Goal: Task Accomplishment & Management: Complete application form

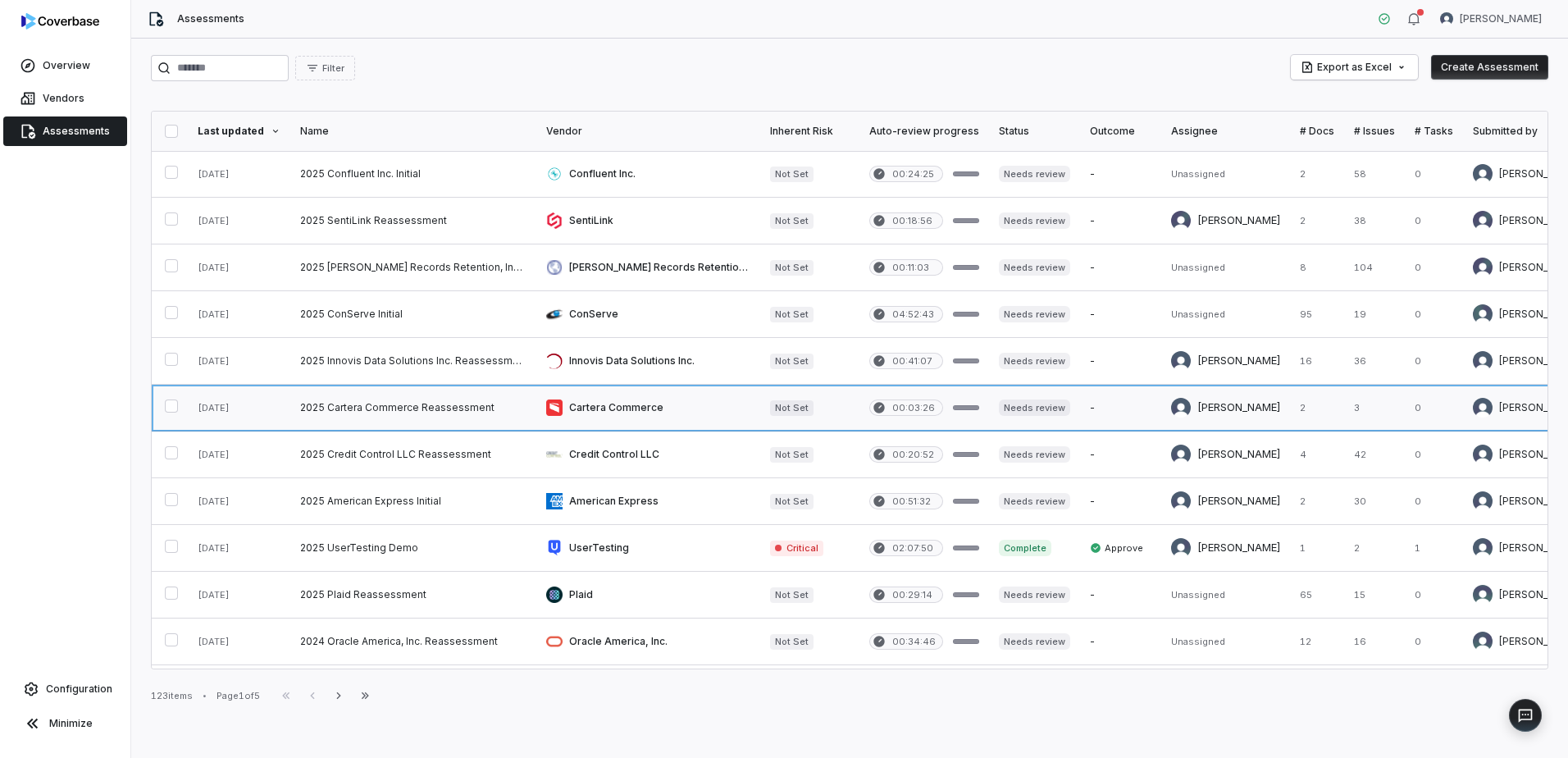
click at [424, 411] on link at bounding box center [413, 407] width 246 height 46
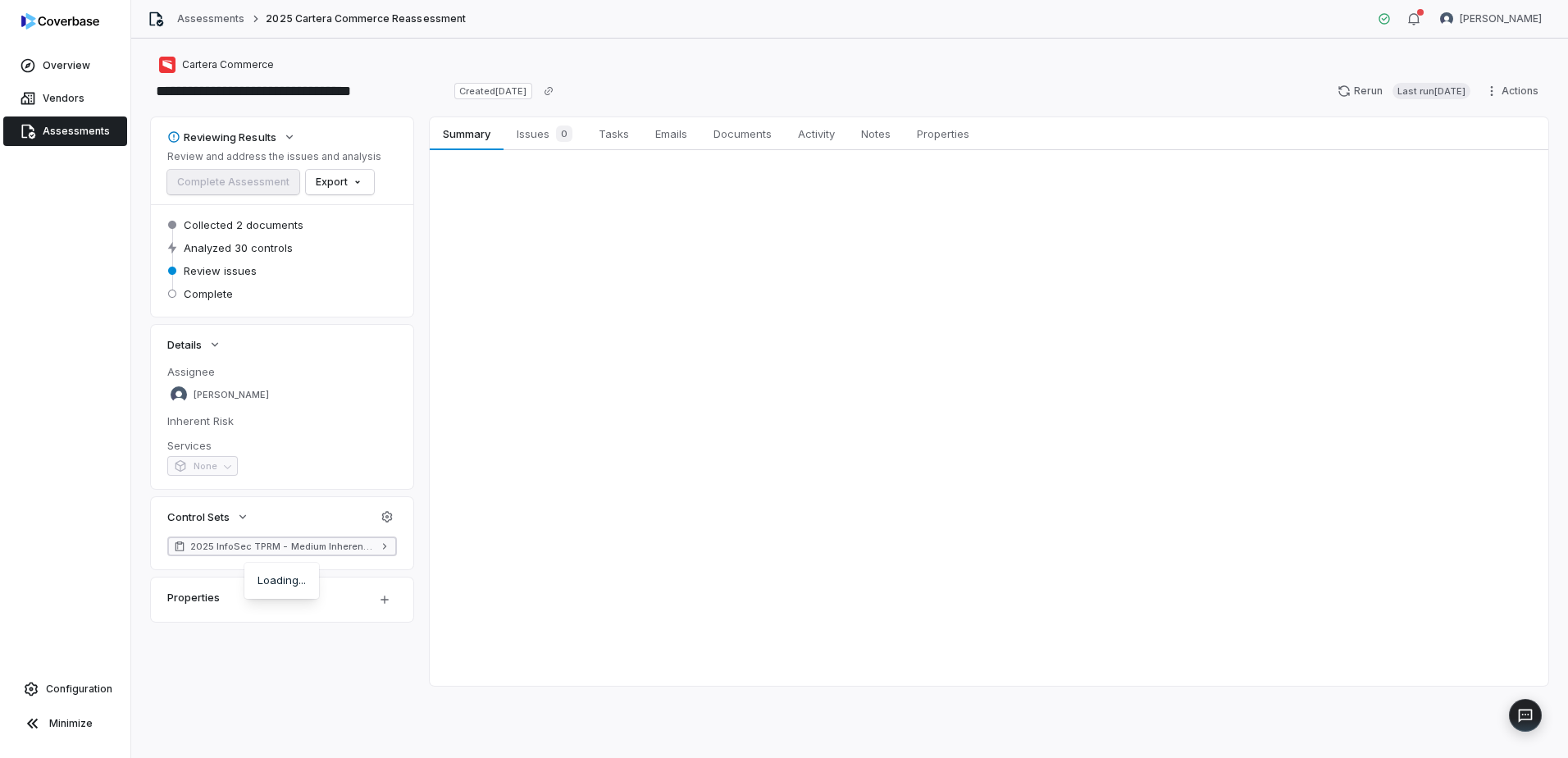
click at [332, 545] on span "2025 InfoSec TPRM - Medium Inherent Risk (TruSight Supported)" at bounding box center [281, 546] width 184 height 14
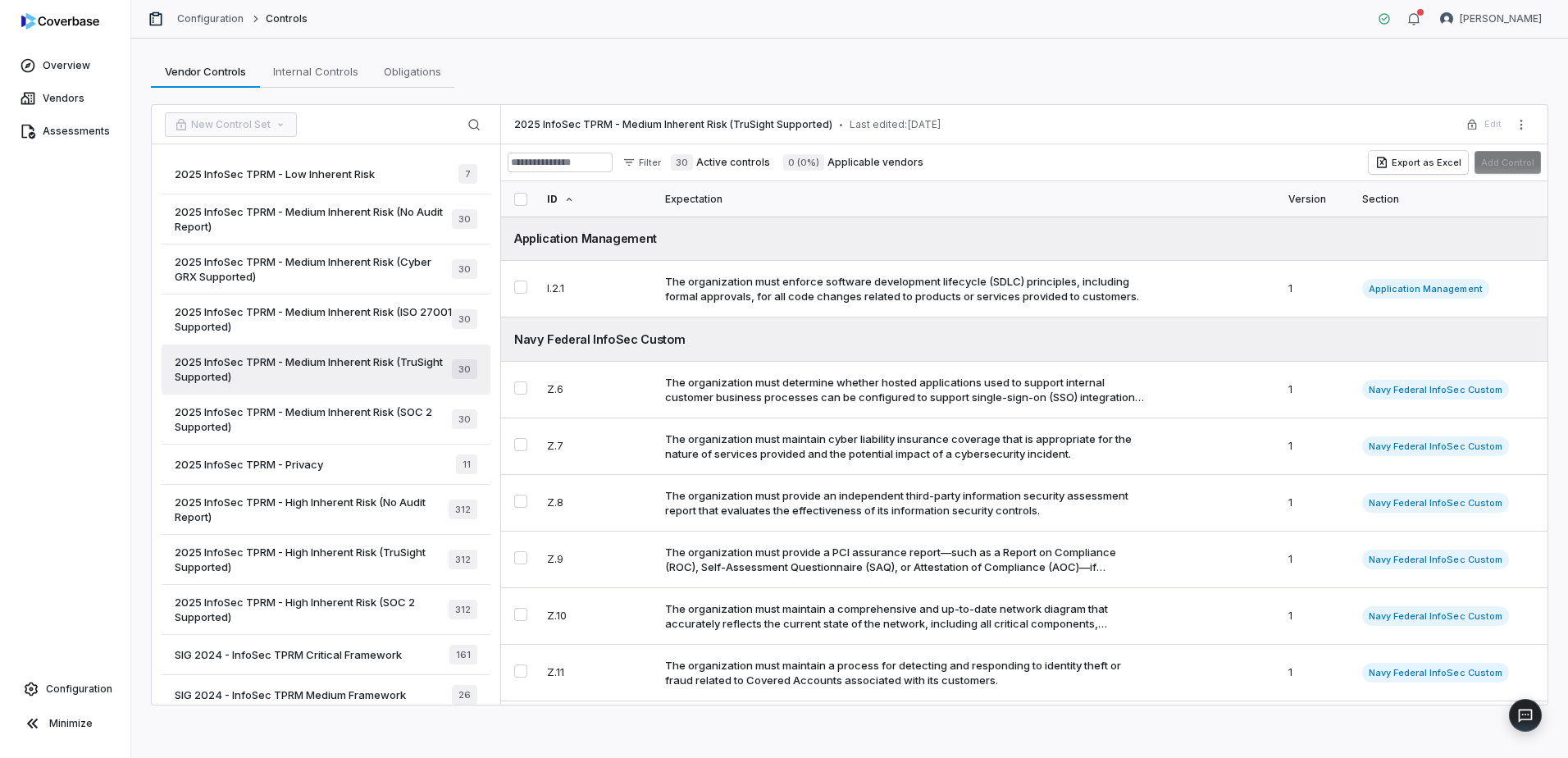
click at [404, 464] on div "2025 InfoSec TPRM - Privacy 11" at bounding box center [327, 464] width 329 height 40
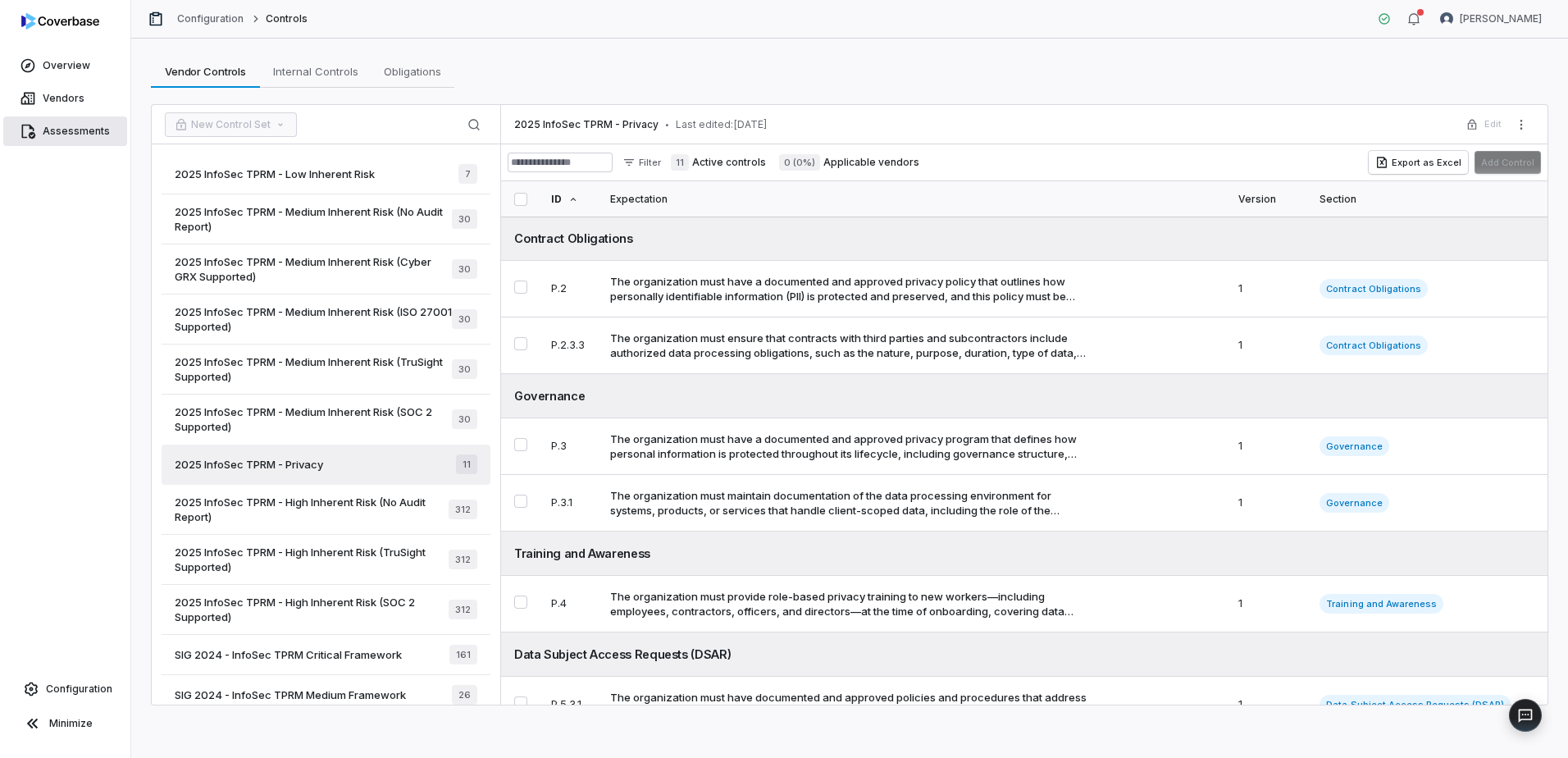
click at [74, 134] on span "Assessments" at bounding box center [76, 131] width 67 height 14
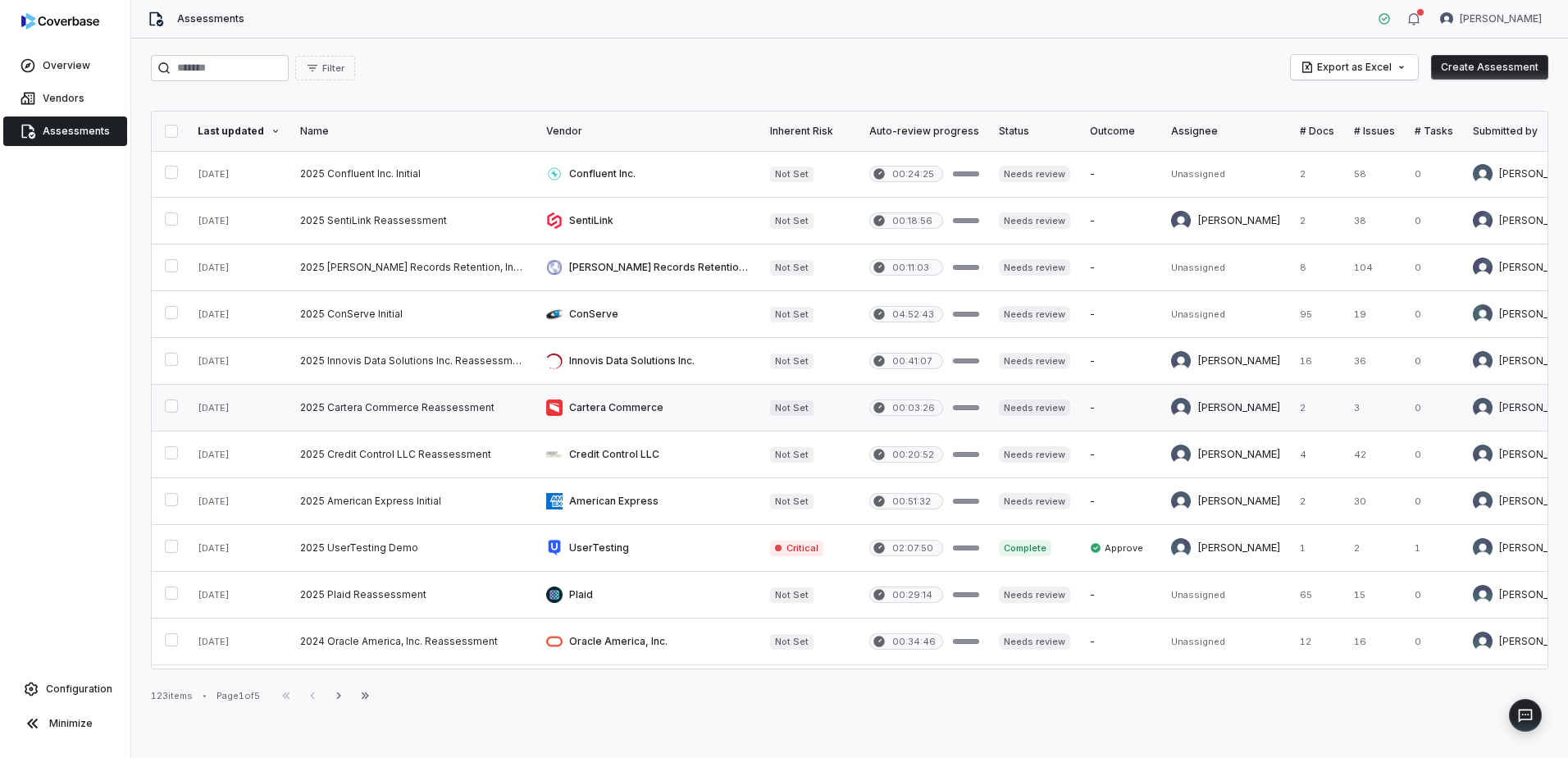
click at [397, 410] on link at bounding box center [413, 407] width 246 height 46
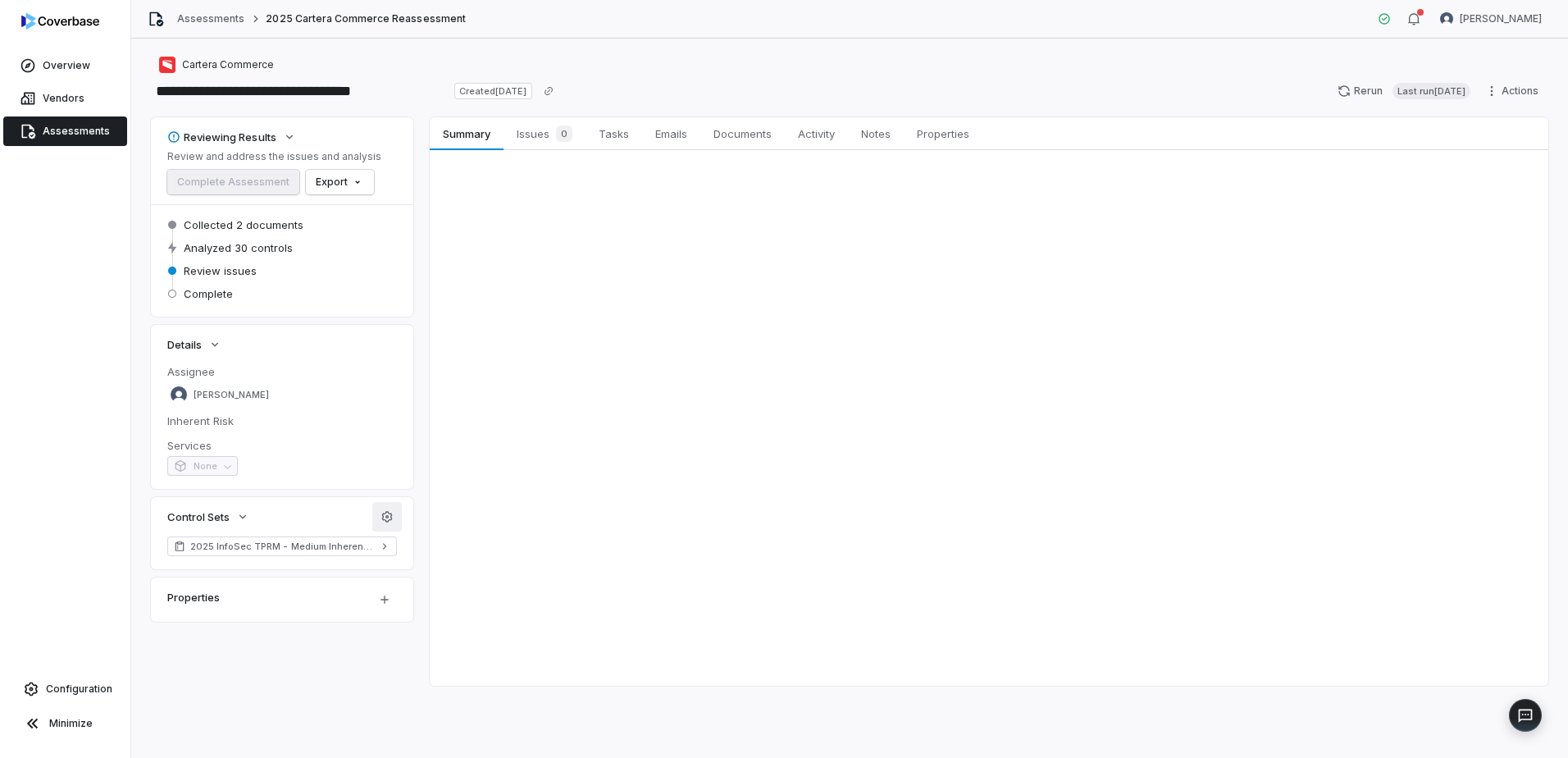
click at [385, 515] on icon "button" at bounding box center [387, 516] width 14 height 14
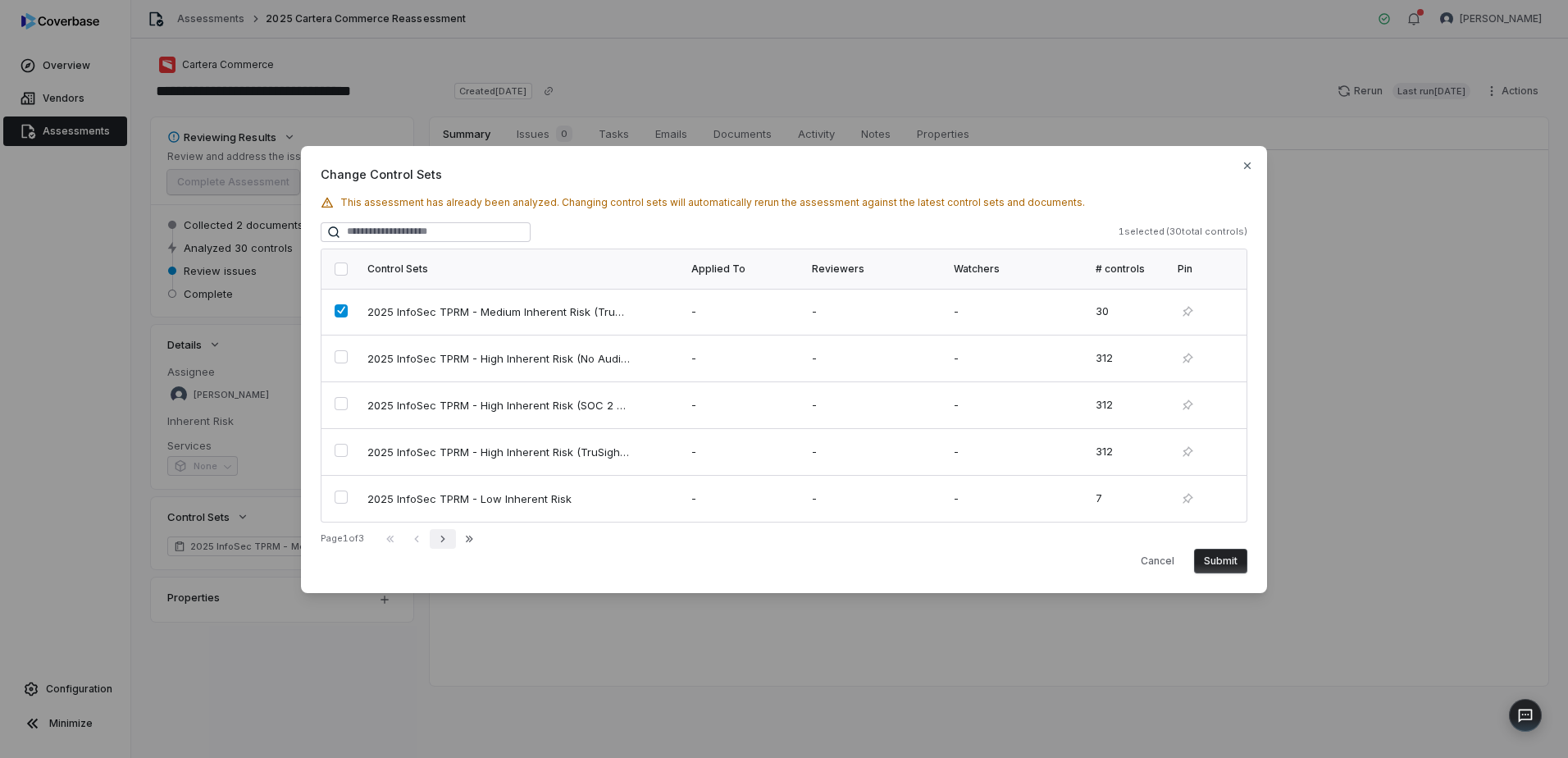
click at [444, 537] on icon "button" at bounding box center [442, 538] width 5 height 6
click at [340, 494] on button "button" at bounding box center [341, 497] width 14 height 14
click at [420, 540] on icon "button" at bounding box center [416, 538] width 14 height 14
click at [450, 542] on icon "button" at bounding box center [442, 538] width 14 height 14
click at [1223, 565] on button "Submit" at bounding box center [1221, 561] width 53 height 24
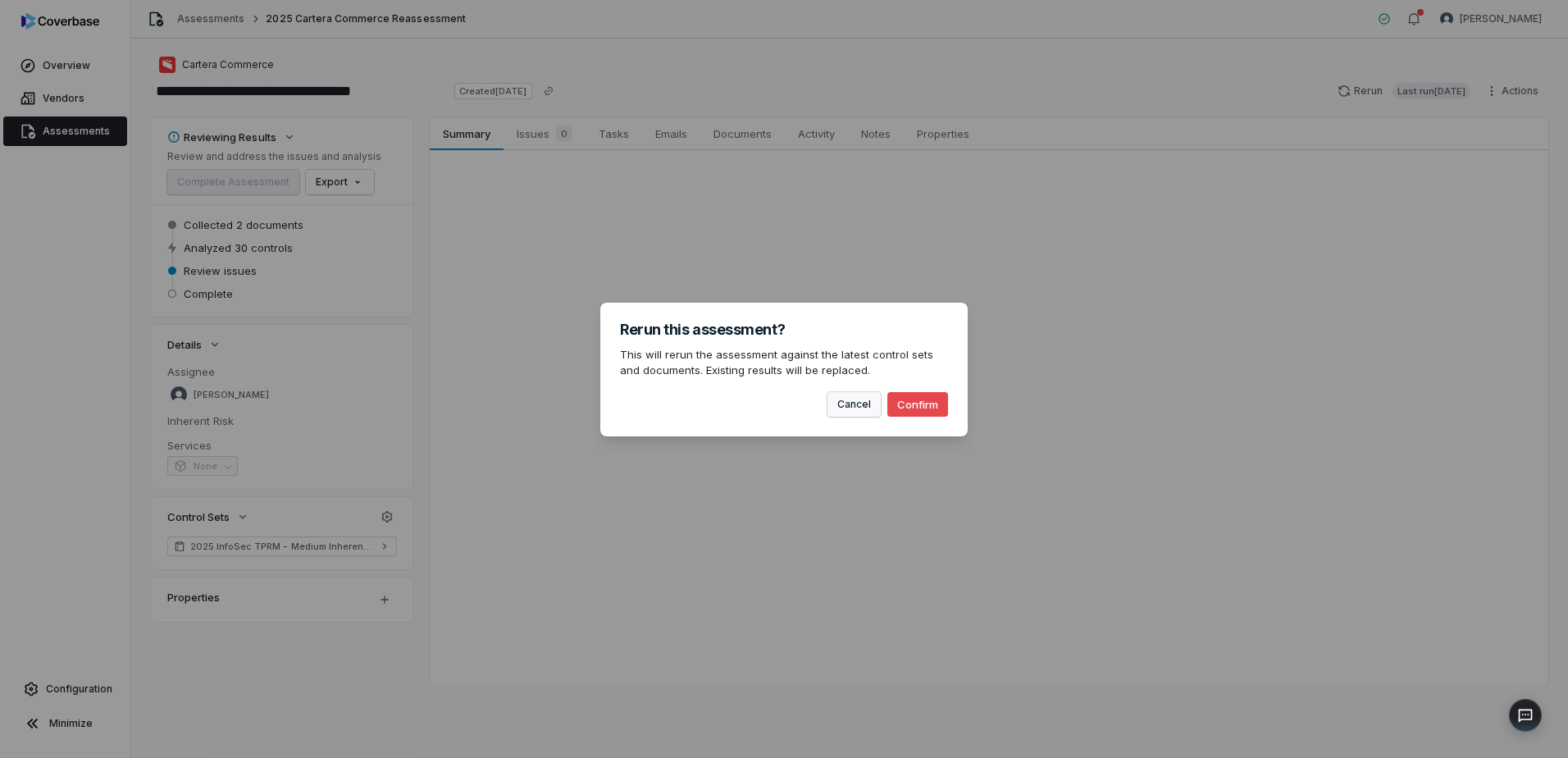
click at [852, 404] on button "Cancel" at bounding box center [854, 403] width 53 height 24
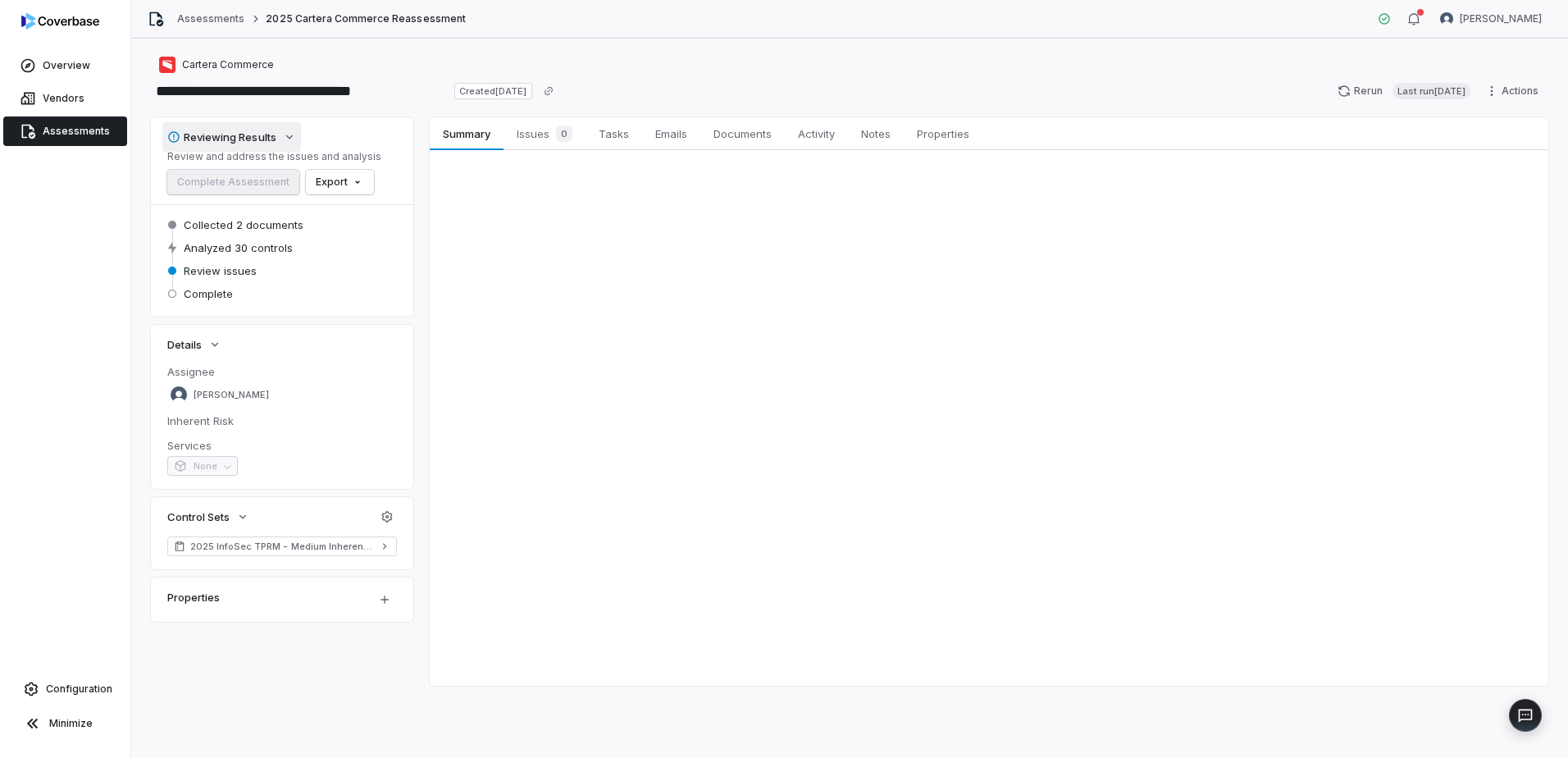
click at [276, 132] on div "Reviewing Results" at bounding box center [222, 137] width 109 height 14
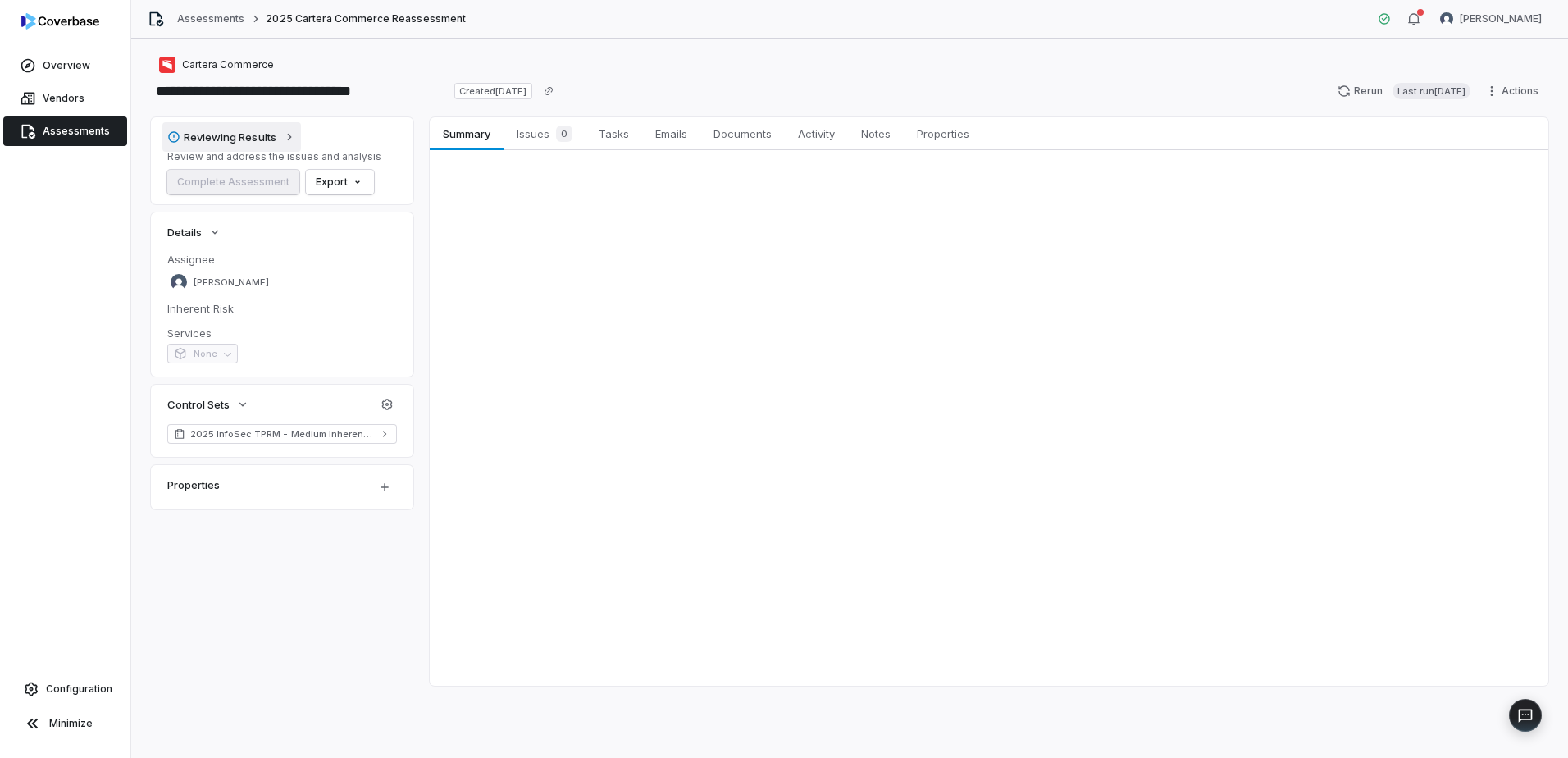
click at [276, 134] on div "Reviewing Results" at bounding box center [222, 137] width 109 height 14
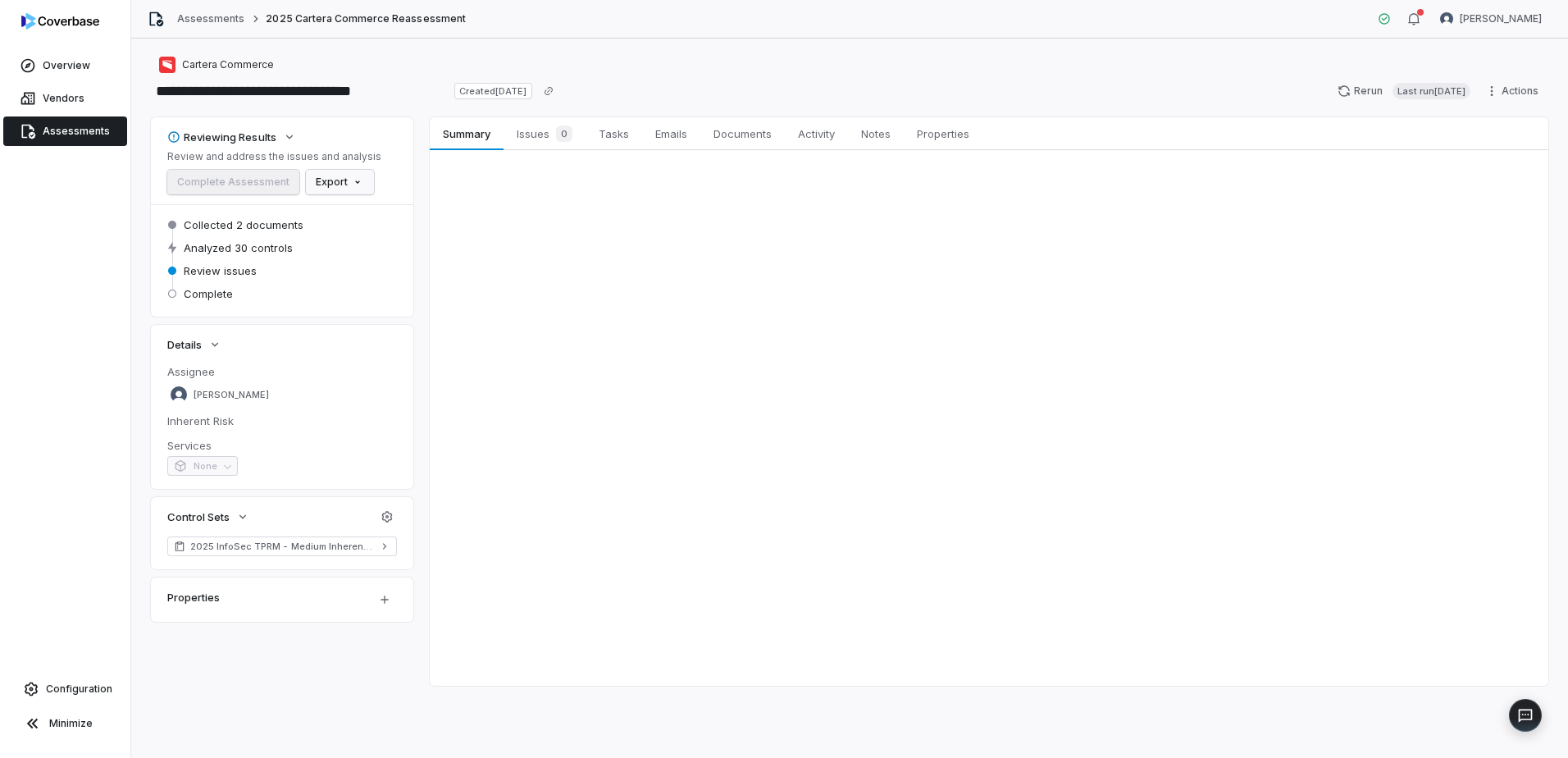
click at [331, 185] on html "**********" at bounding box center [784, 379] width 1568 height 758
click at [423, 158] on html "**********" at bounding box center [784, 379] width 1568 height 758
click at [420, 236] on div "Reviewing Results Review and address the issues and analysis Complete Assessmen…" at bounding box center [850, 402] width 1398 height 568
click at [71, 132] on span "Assessments" at bounding box center [76, 131] width 67 height 14
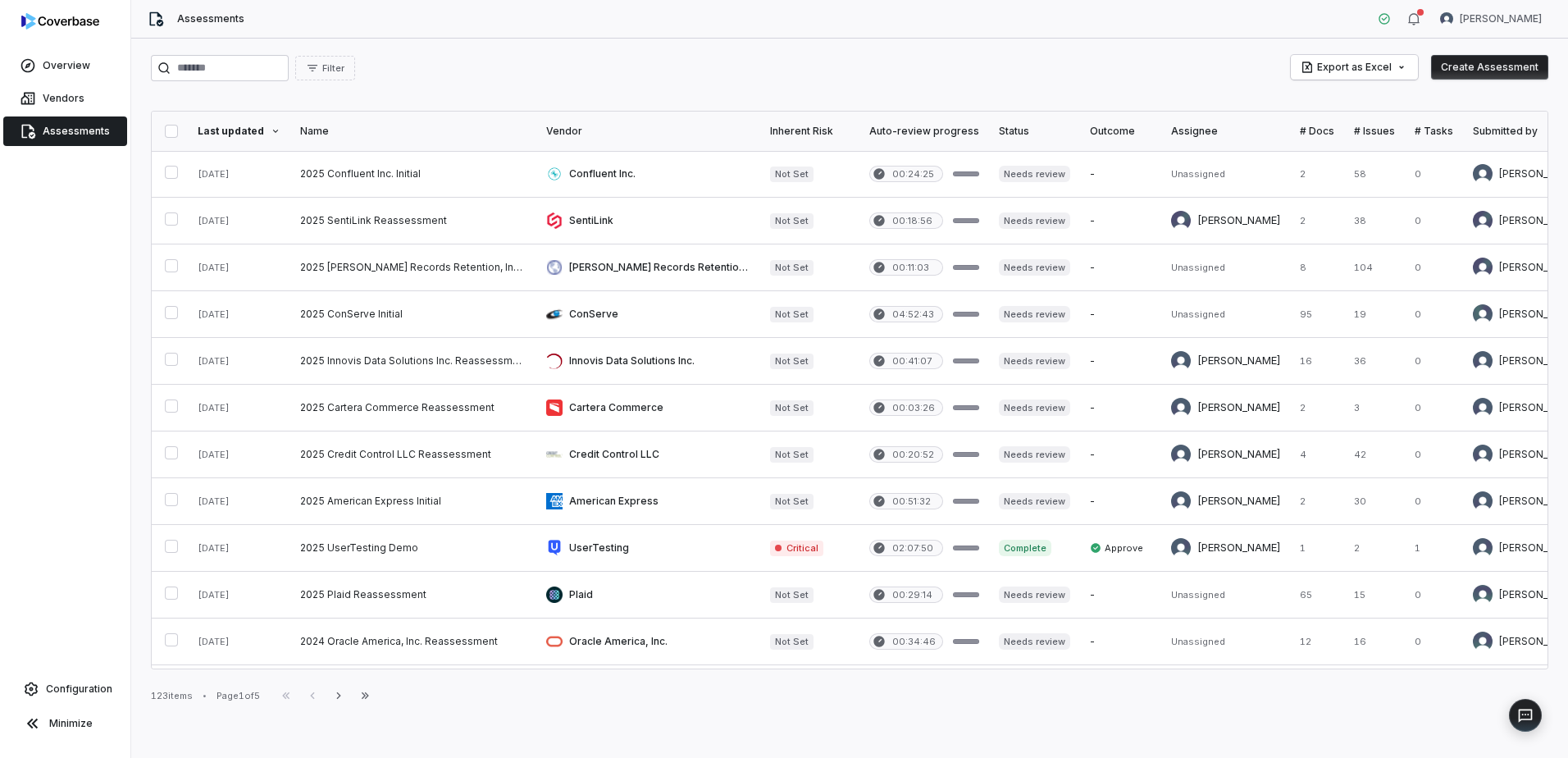
click at [1477, 66] on button "Create Assessment" at bounding box center [1490, 67] width 118 height 24
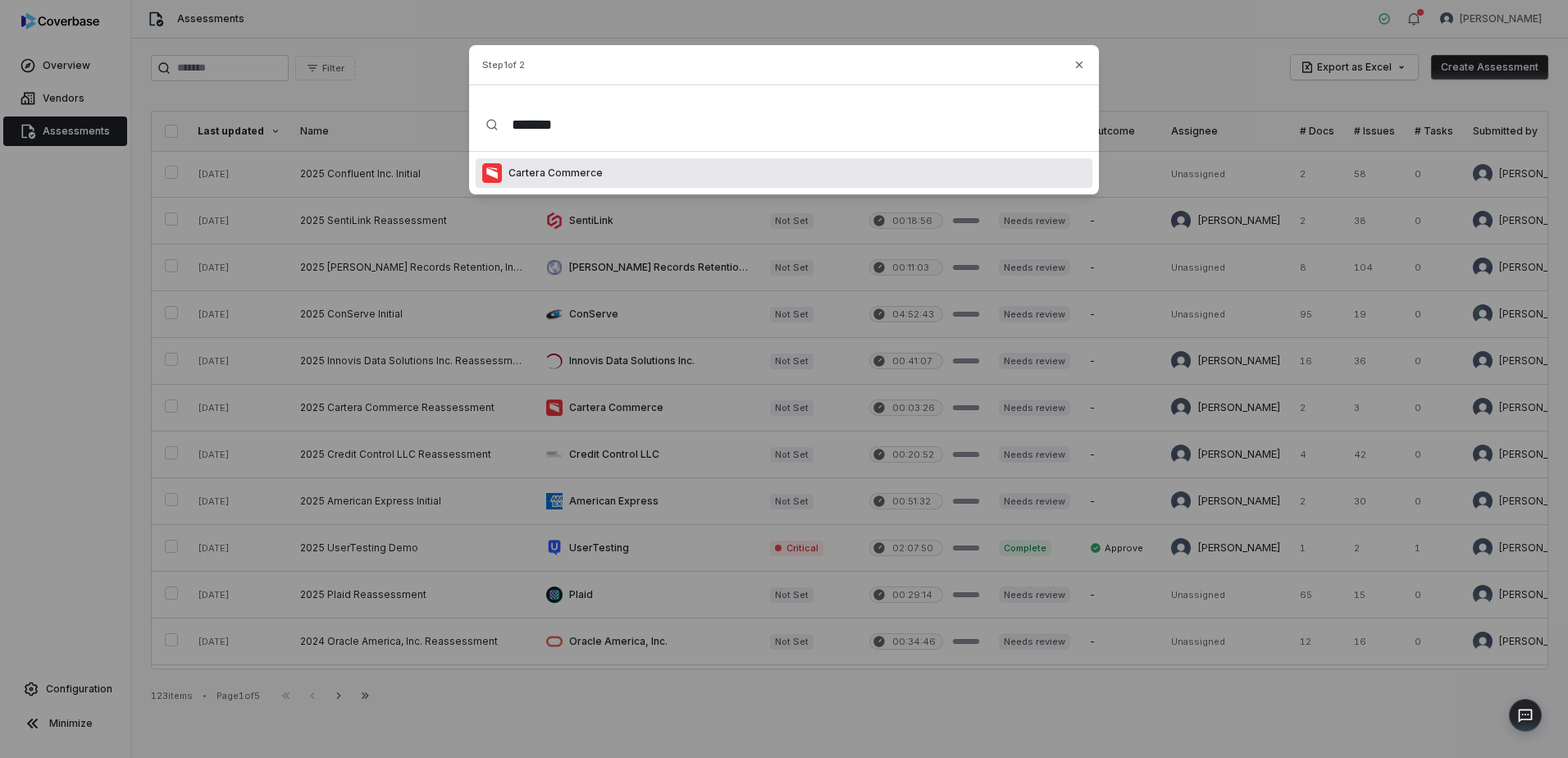
type input "*******"
click at [585, 172] on p "Cartera Commerce" at bounding box center [553, 173] width 101 height 14
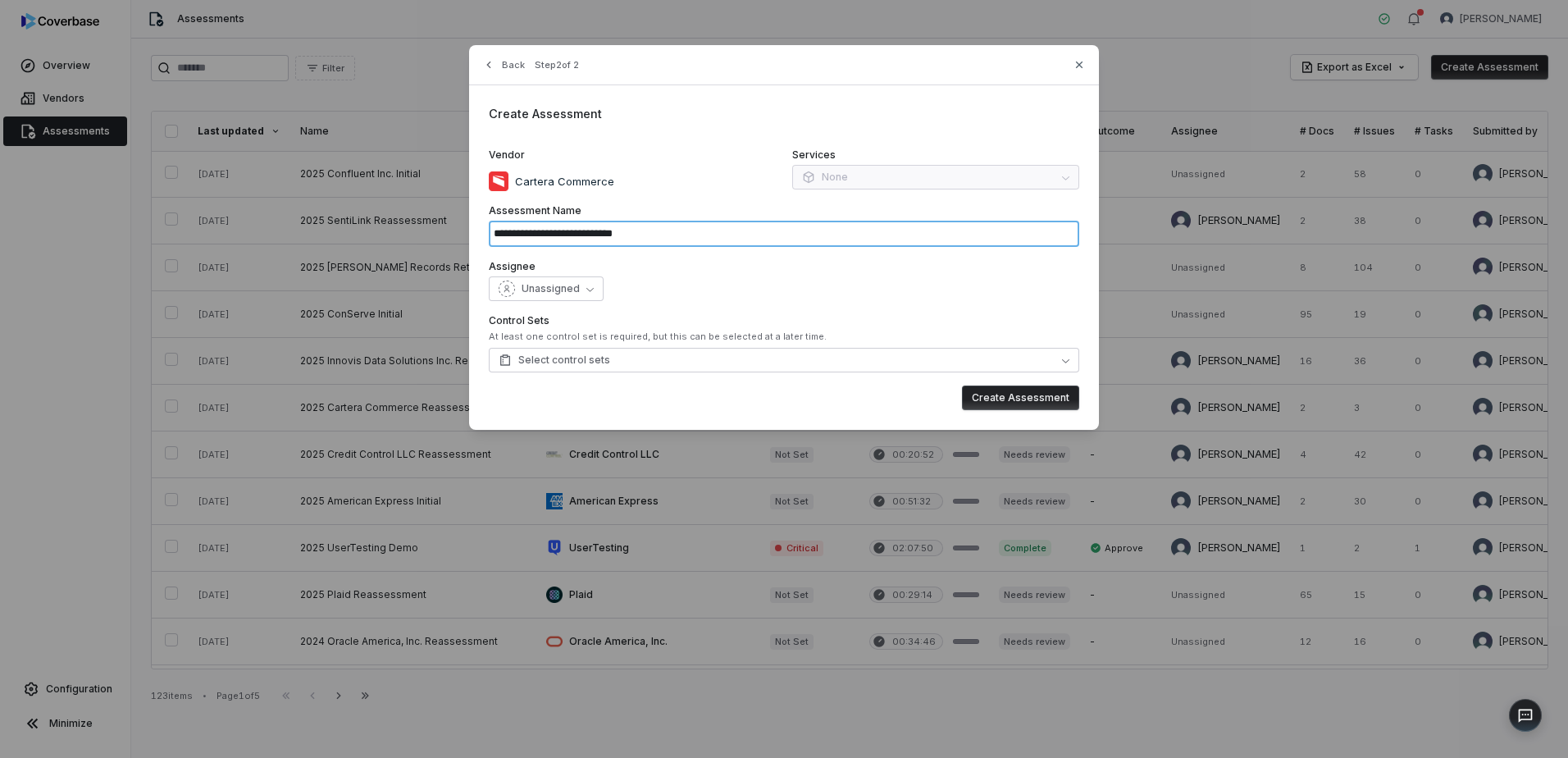
click at [665, 231] on input "**********" at bounding box center [784, 233] width 591 height 26
drag, startPoint x: 633, startPoint y: 232, endPoint x: 619, endPoint y: 232, distance: 14.0
click at [619, 232] on input "**********" at bounding box center [784, 233] width 591 height 26
type input "**********"
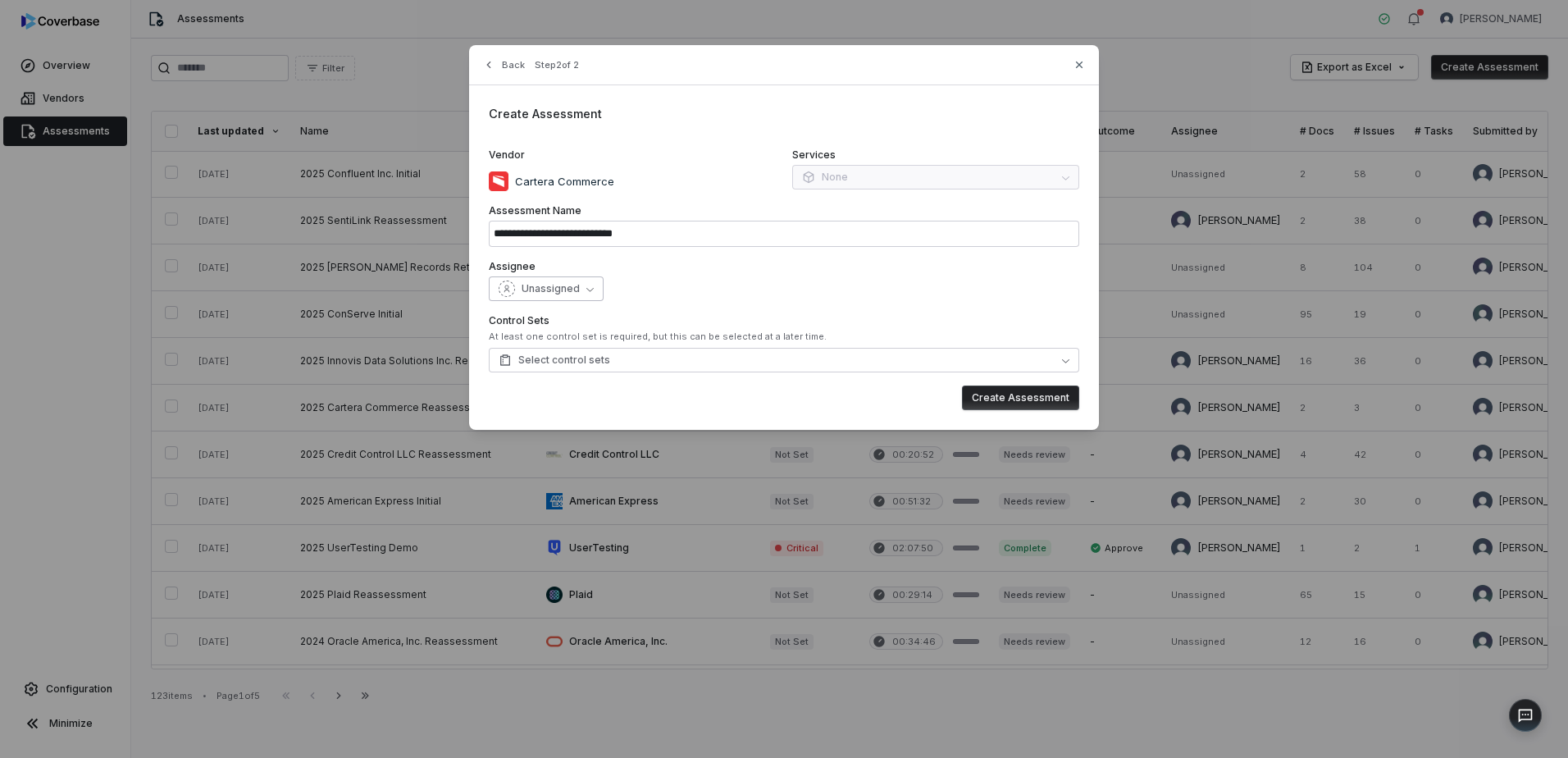
click at [557, 287] on span "Unassigned" at bounding box center [551, 289] width 58 height 14
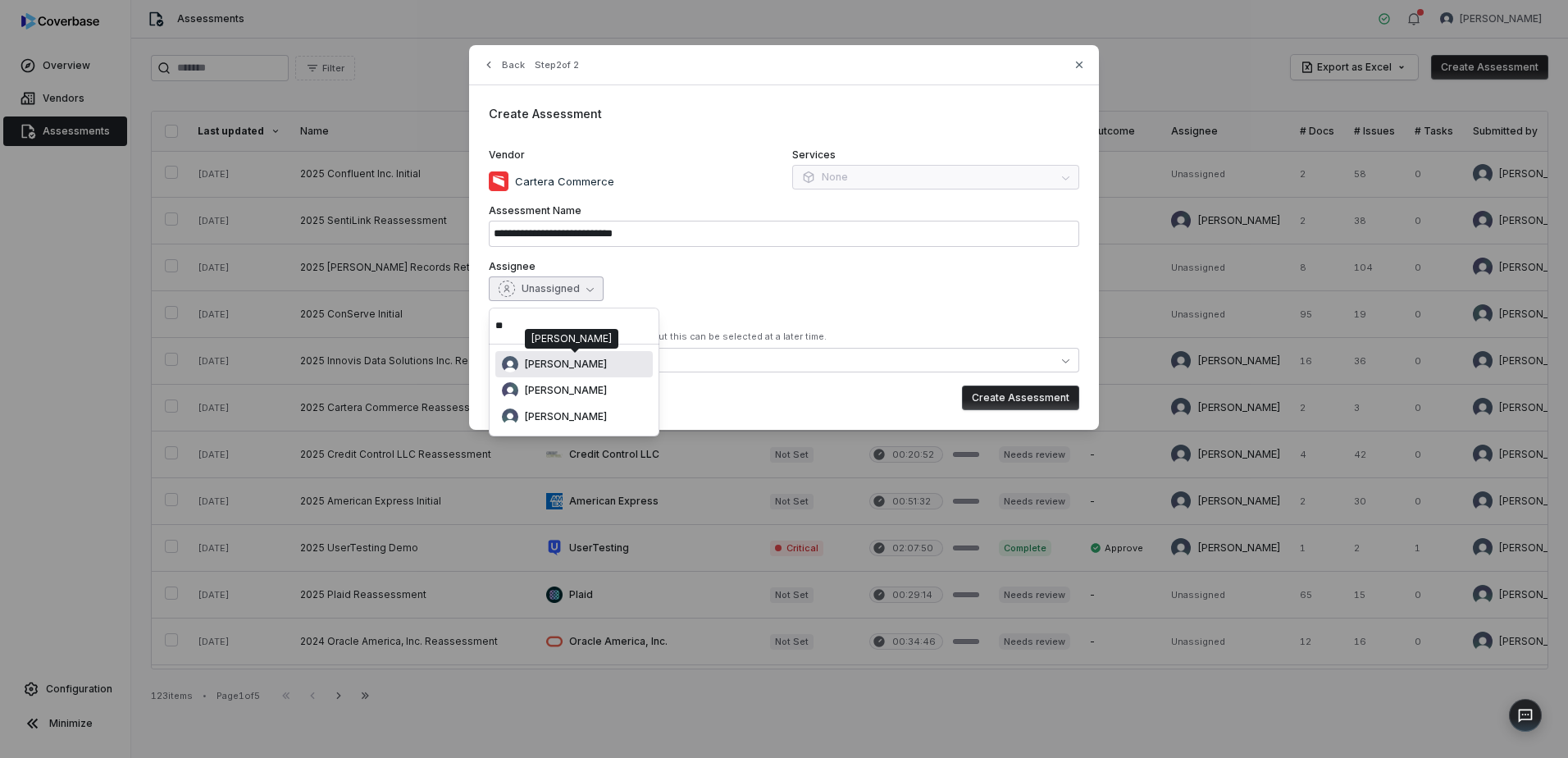
type input "**"
click at [576, 367] on span "[PERSON_NAME]" at bounding box center [565, 364] width 82 height 14
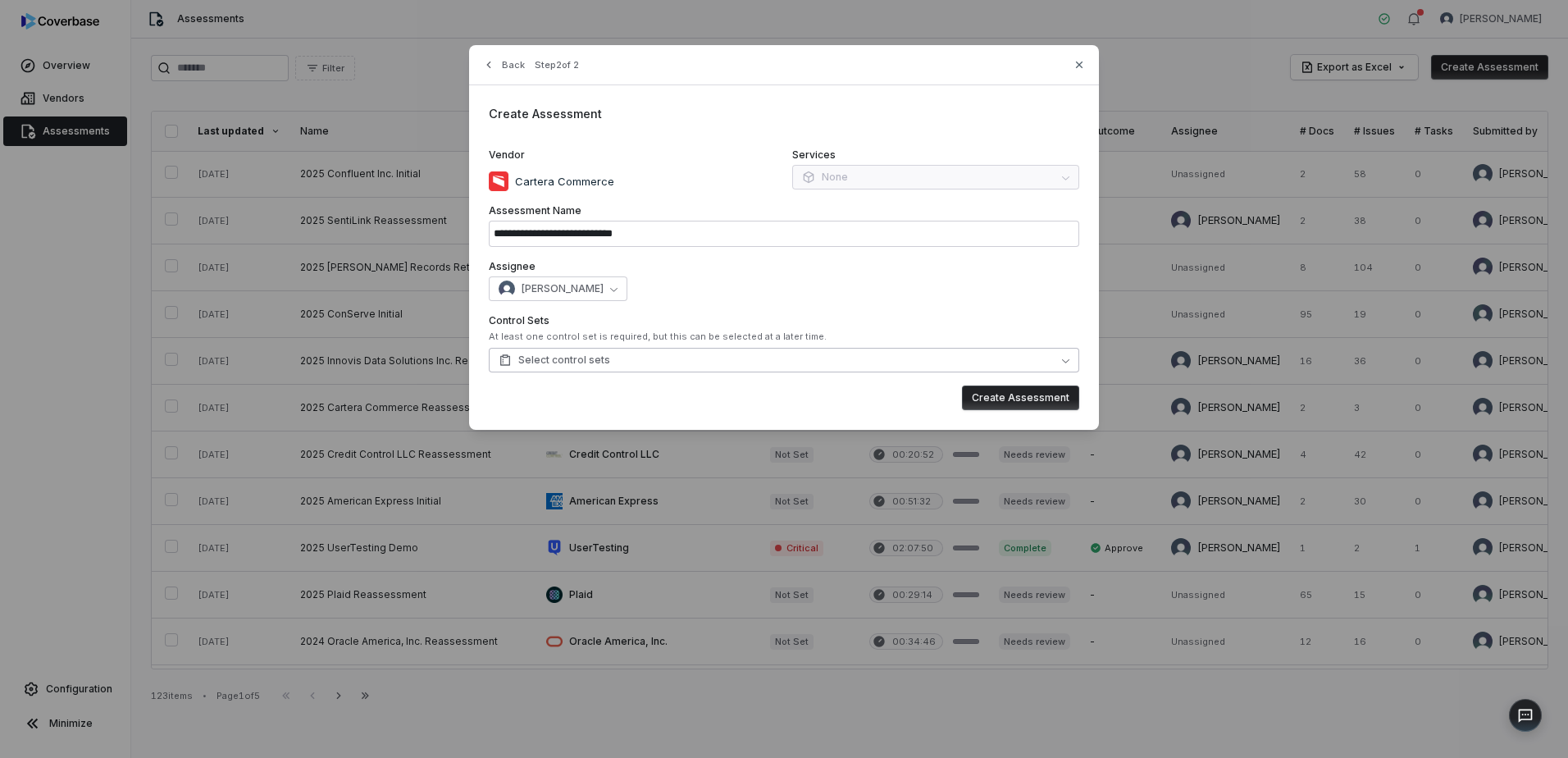
click at [609, 365] on button "Select control sets" at bounding box center [784, 359] width 591 height 24
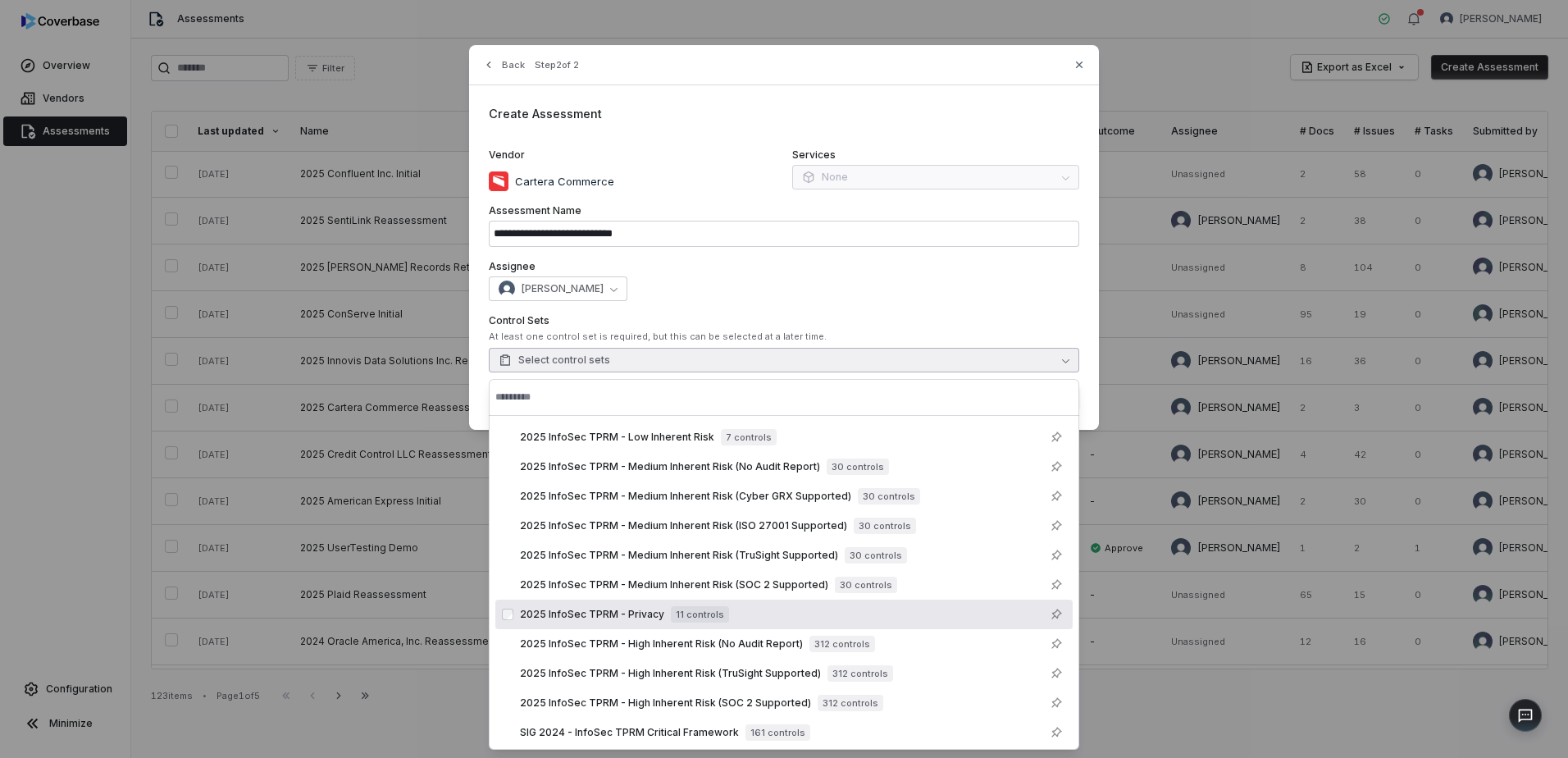
click at [679, 615] on span "11 controls" at bounding box center [700, 614] width 58 height 16
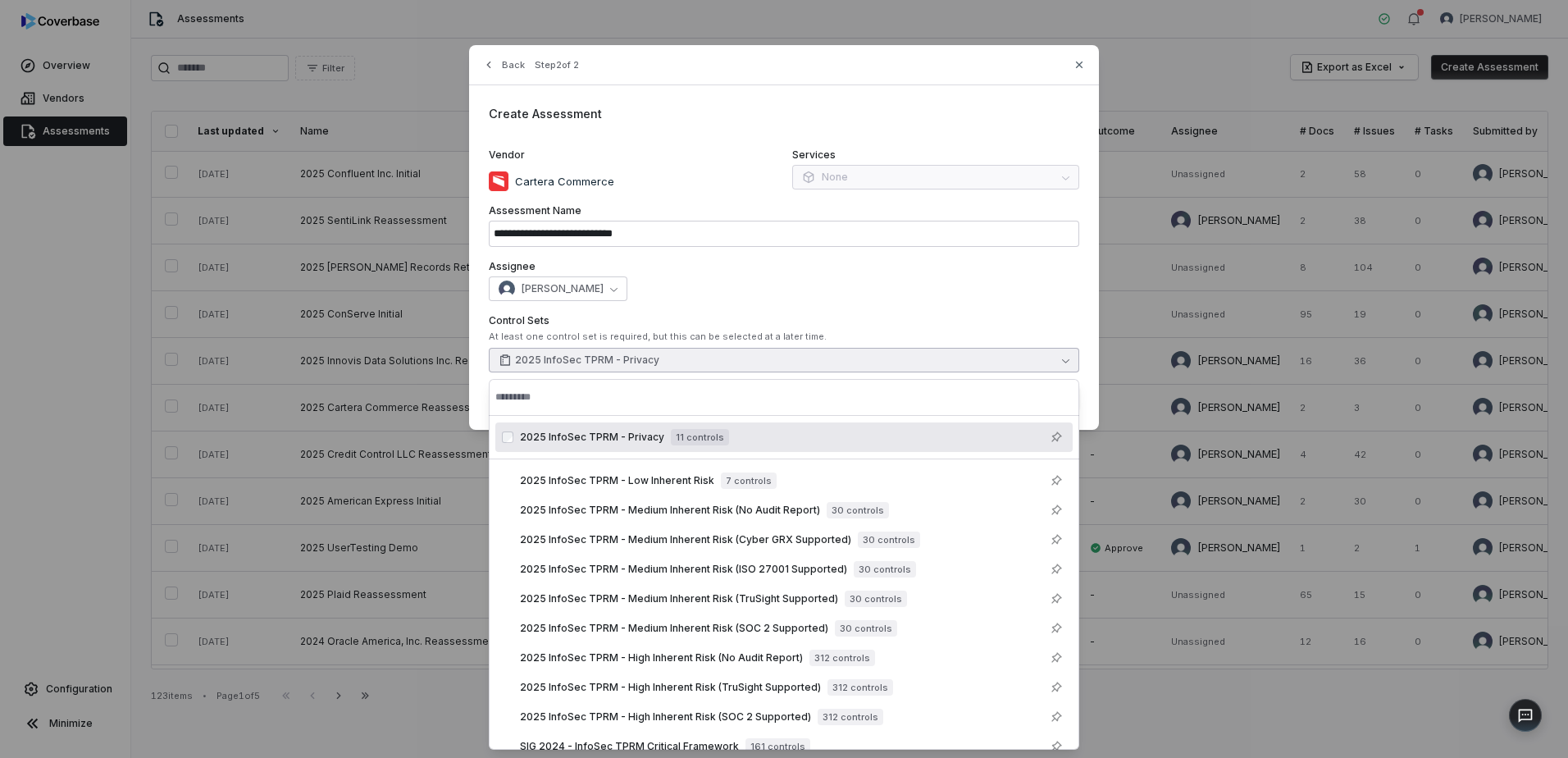
click at [991, 320] on label "Control Sets" at bounding box center [784, 320] width 591 height 14
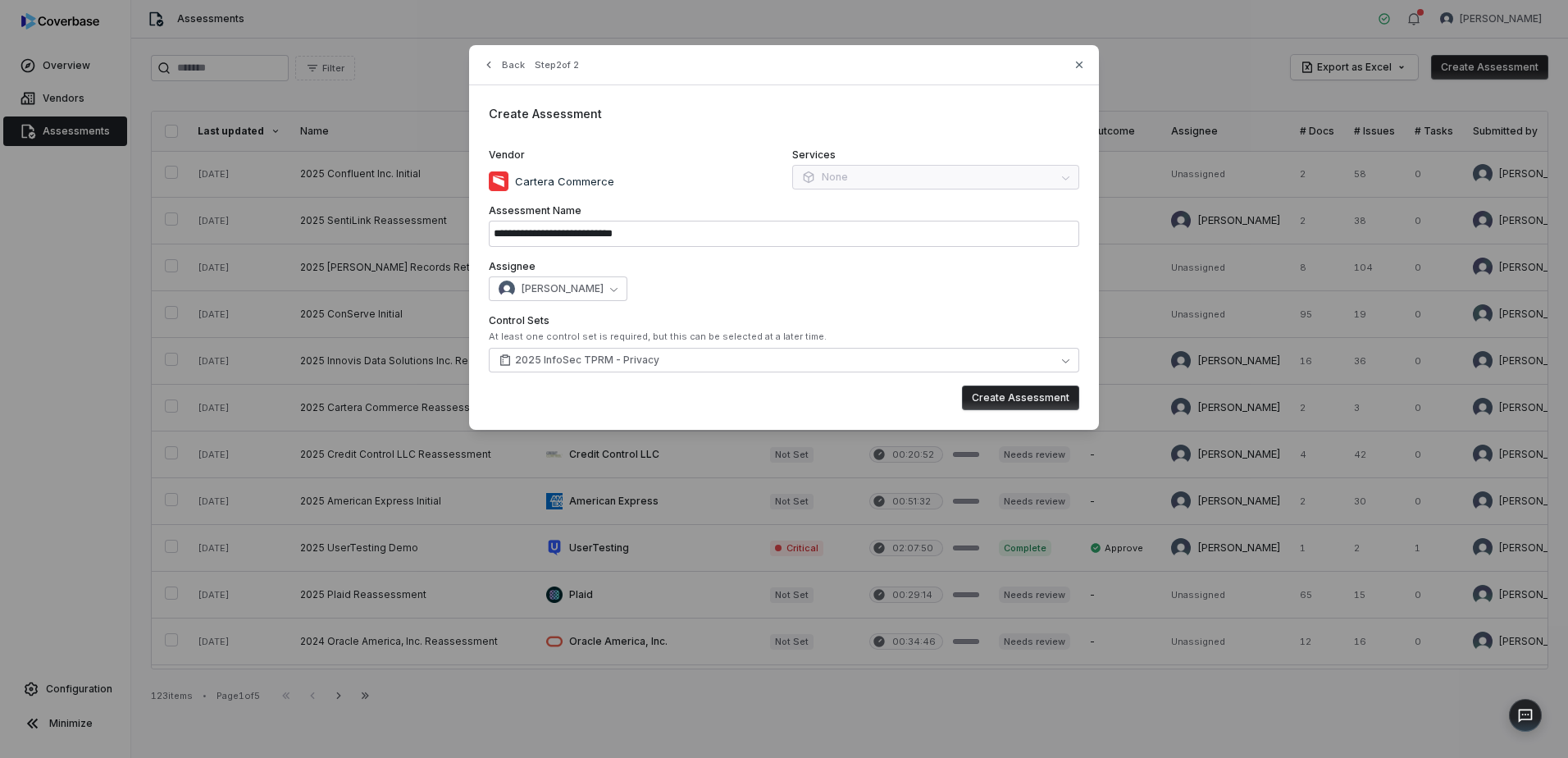
click at [1016, 398] on button "Create Assessment" at bounding box center [1021, 397] width 118 height 24
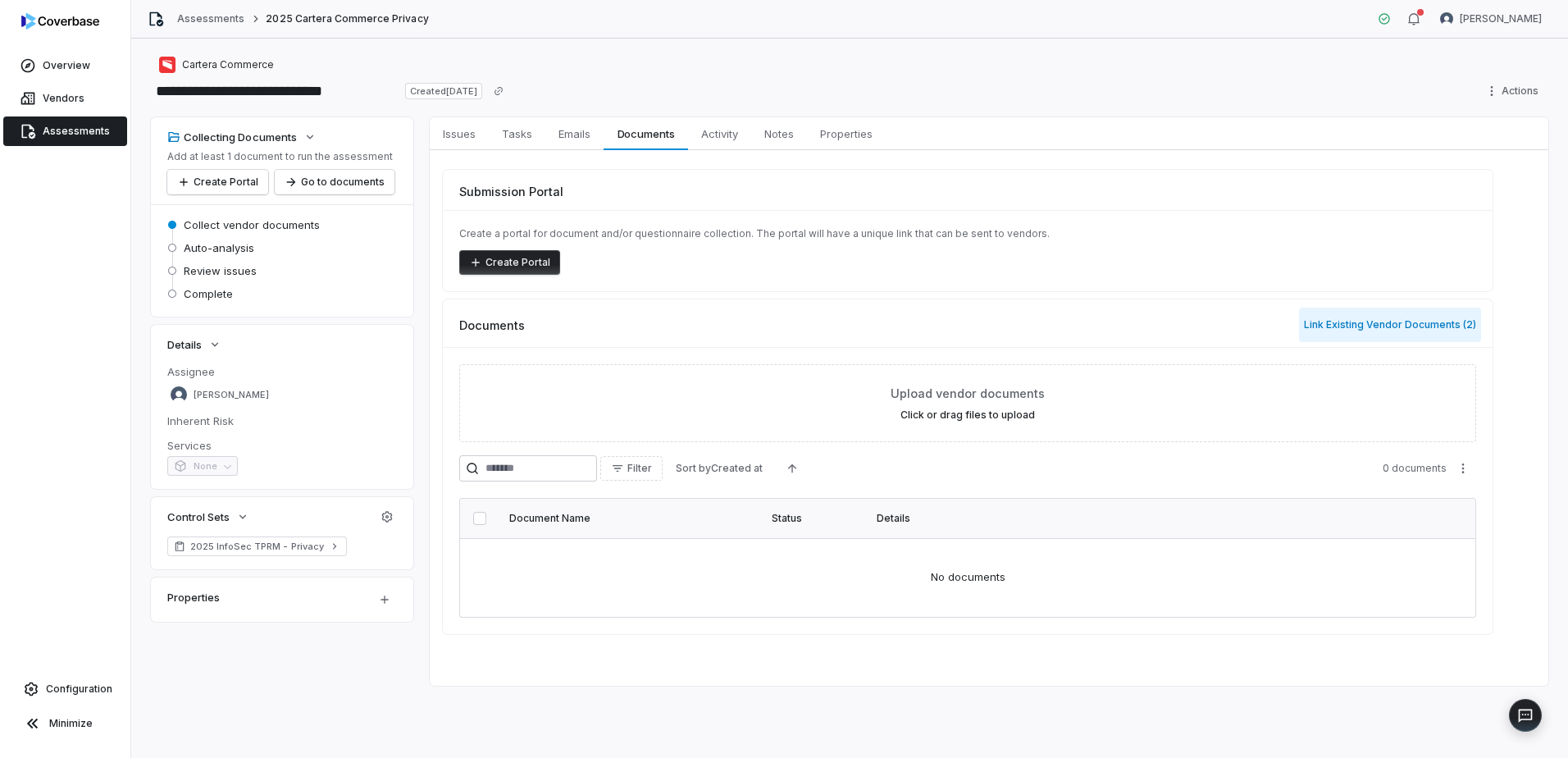
click at [1388, 322] on button "Link Existing Vendor Documents ( 2 )" at bounding box center [1390, 325] width 182 height 34
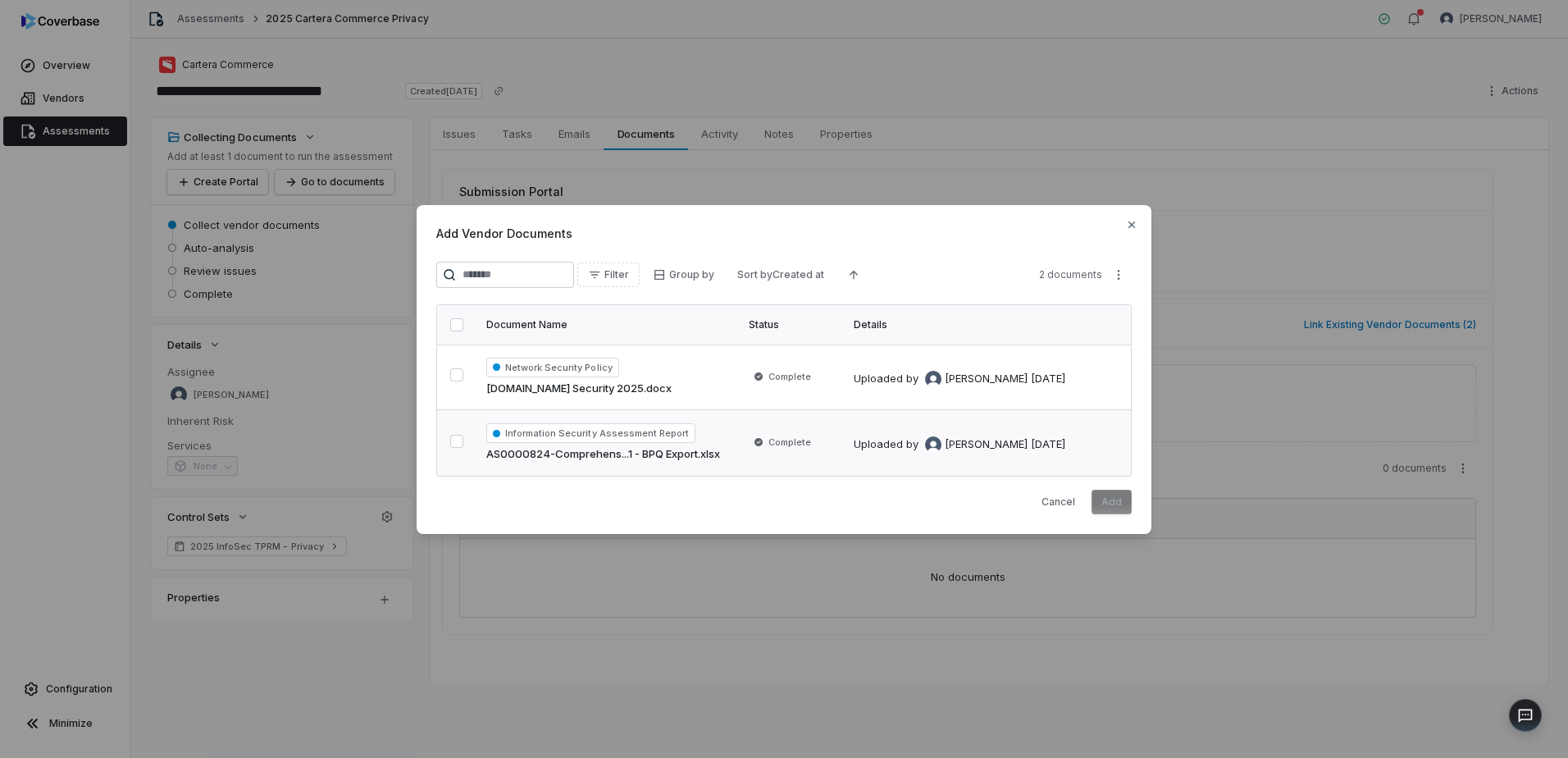
click at [459, 439] on button "button" at bounding box center [457, 441] width 14 height 14
click at [1119, 503] on button "Add" at bounding box center [1112, 501] width 40 height 24
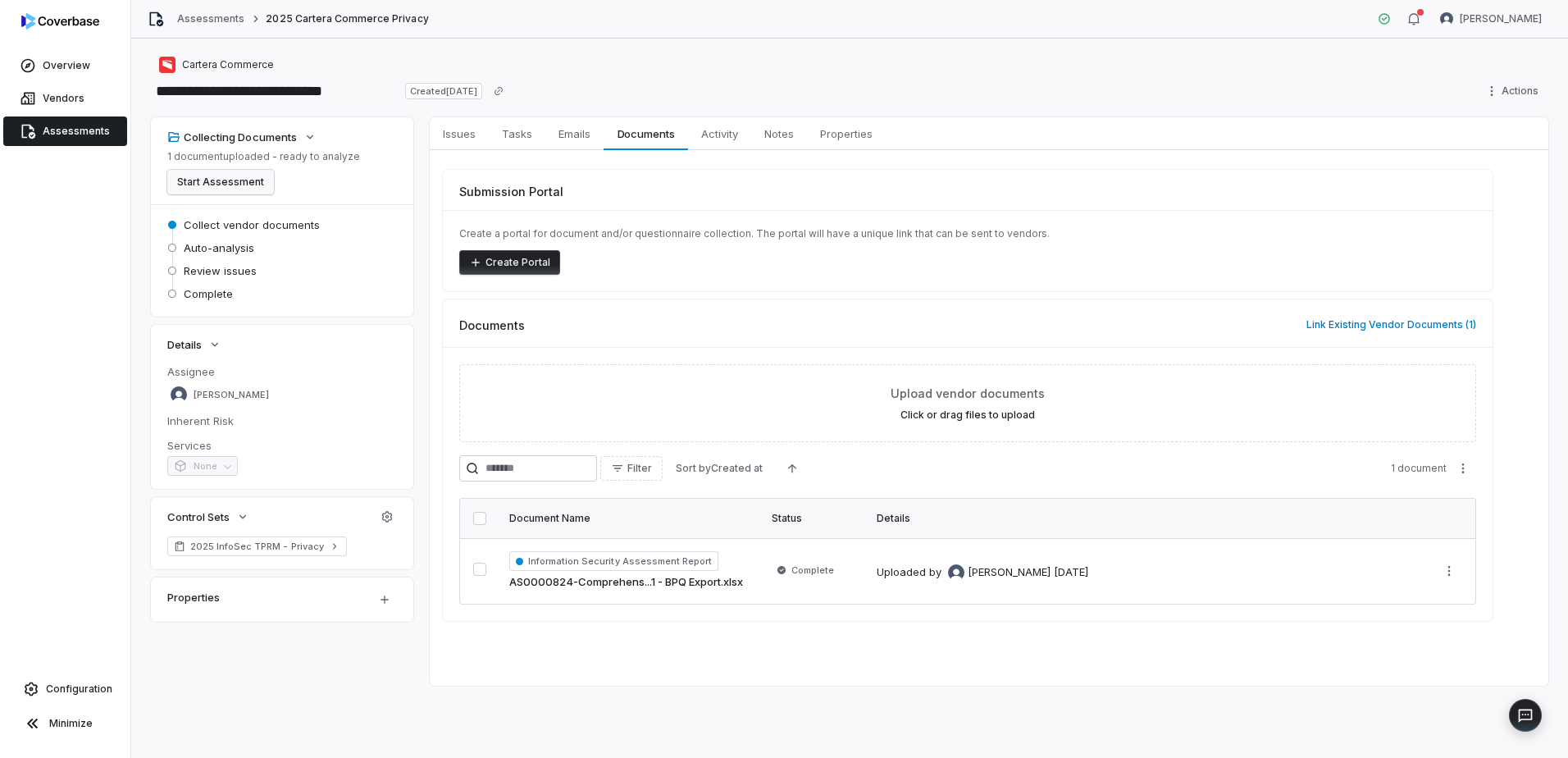
click at [220, 181] on button "Start Assessment" at bounding box center [221, 182] width 107 height 24
